Goal: Browse casually

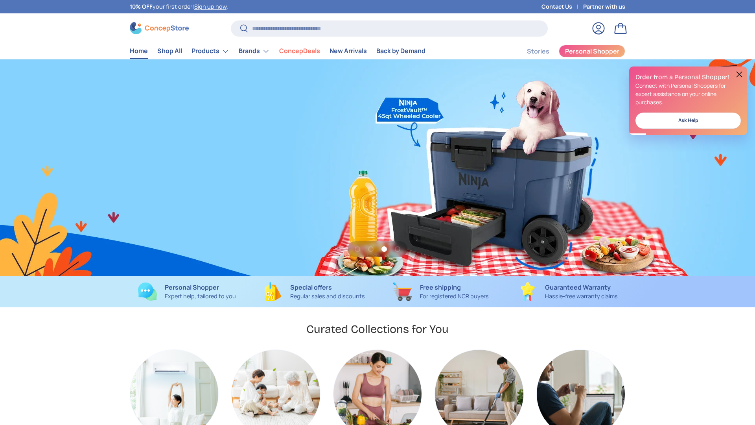
scroll to position [0, 1510]
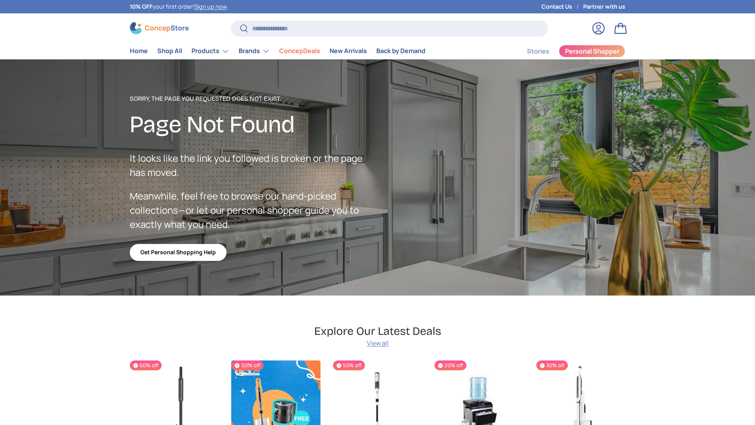
scroll to position [1367, 3216]
